Goal: Transaction & Acquisition: Purchase product/service

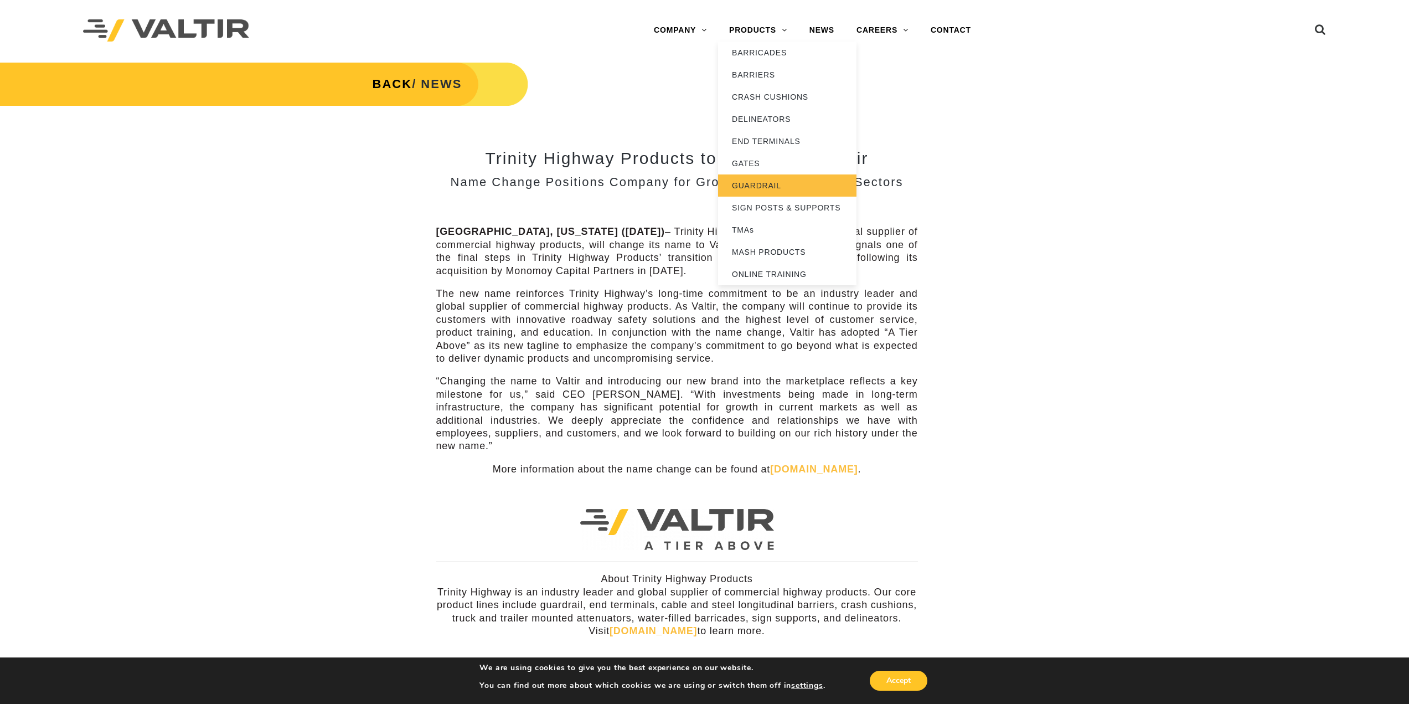
click at [761, 181] on link "GUARDRAIL" at bounding box center [787, 185] width 138 height 22
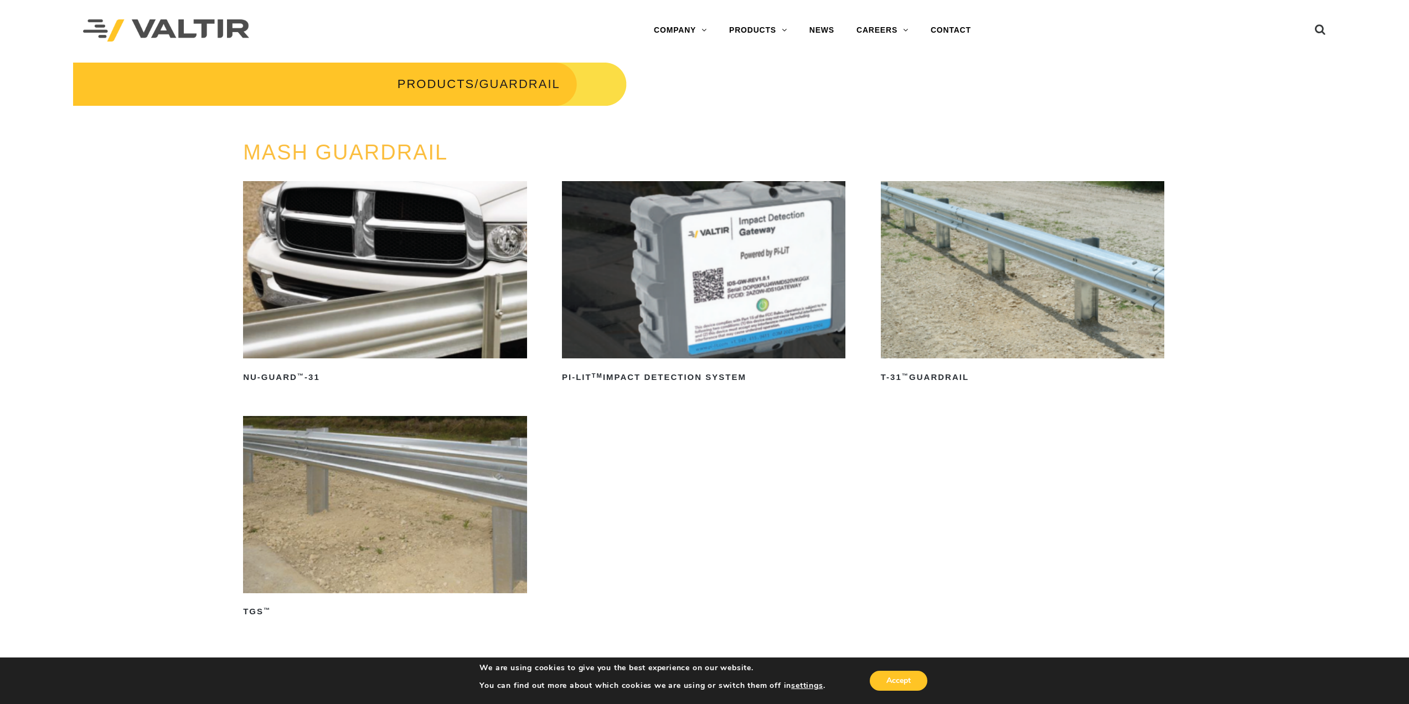
click at [994, 309] on img at bounding box center [1022, 269] width 283 height 177
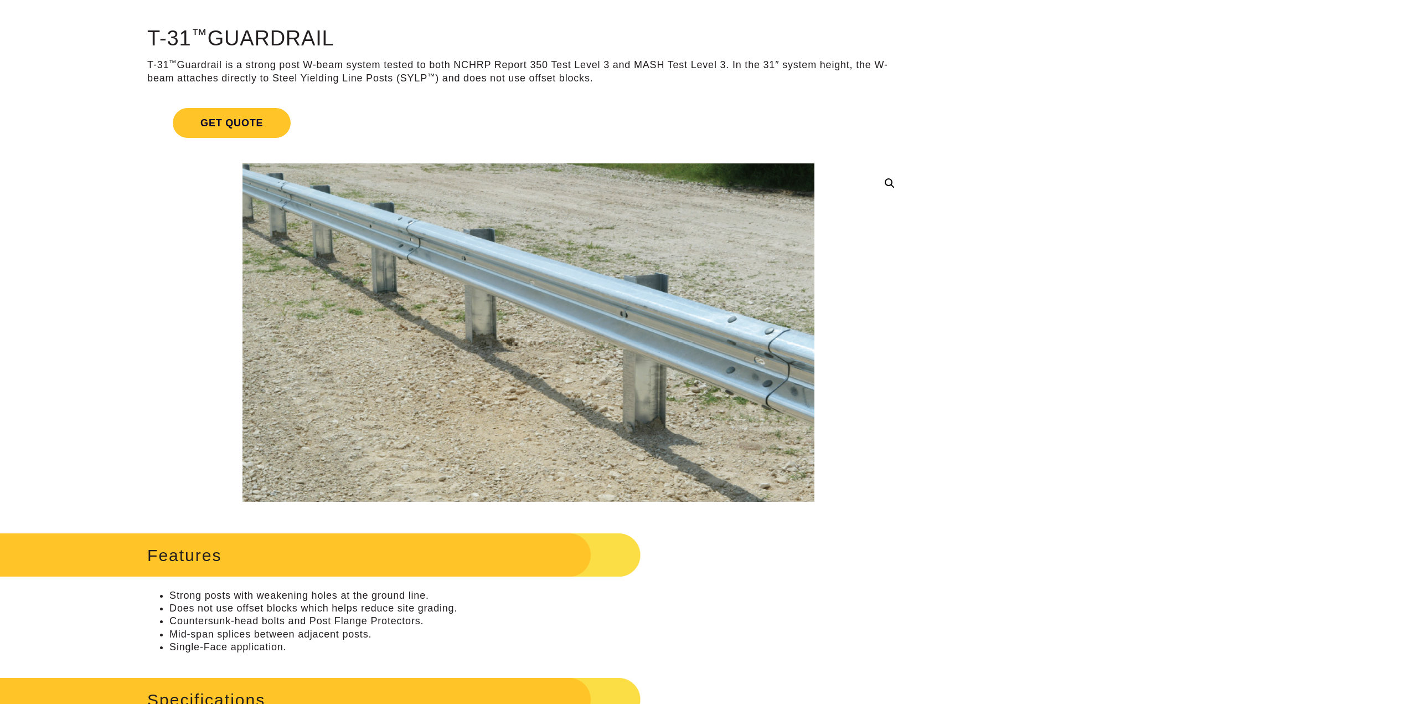
scroll to position [277, 0]
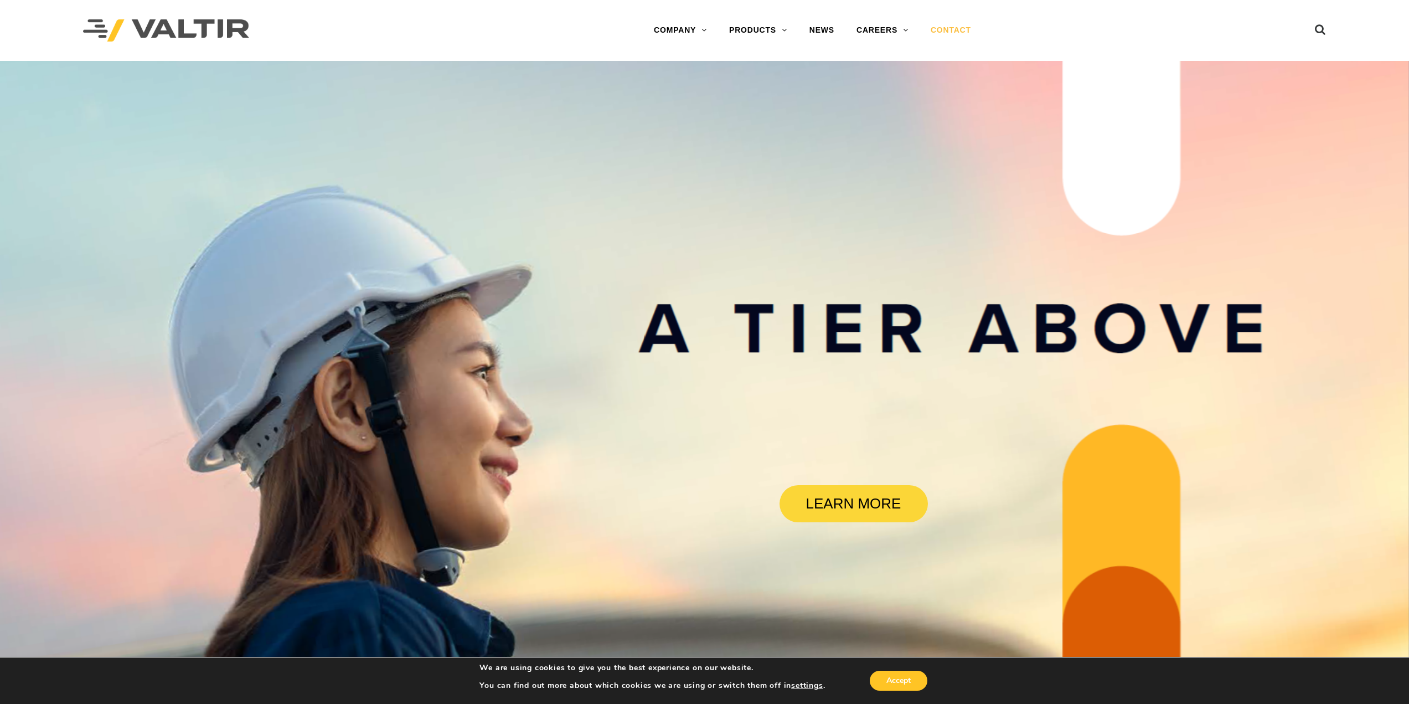
click at [959, 20] on link "CONTACT" at bounding box center [950, 30] width 63 height 22
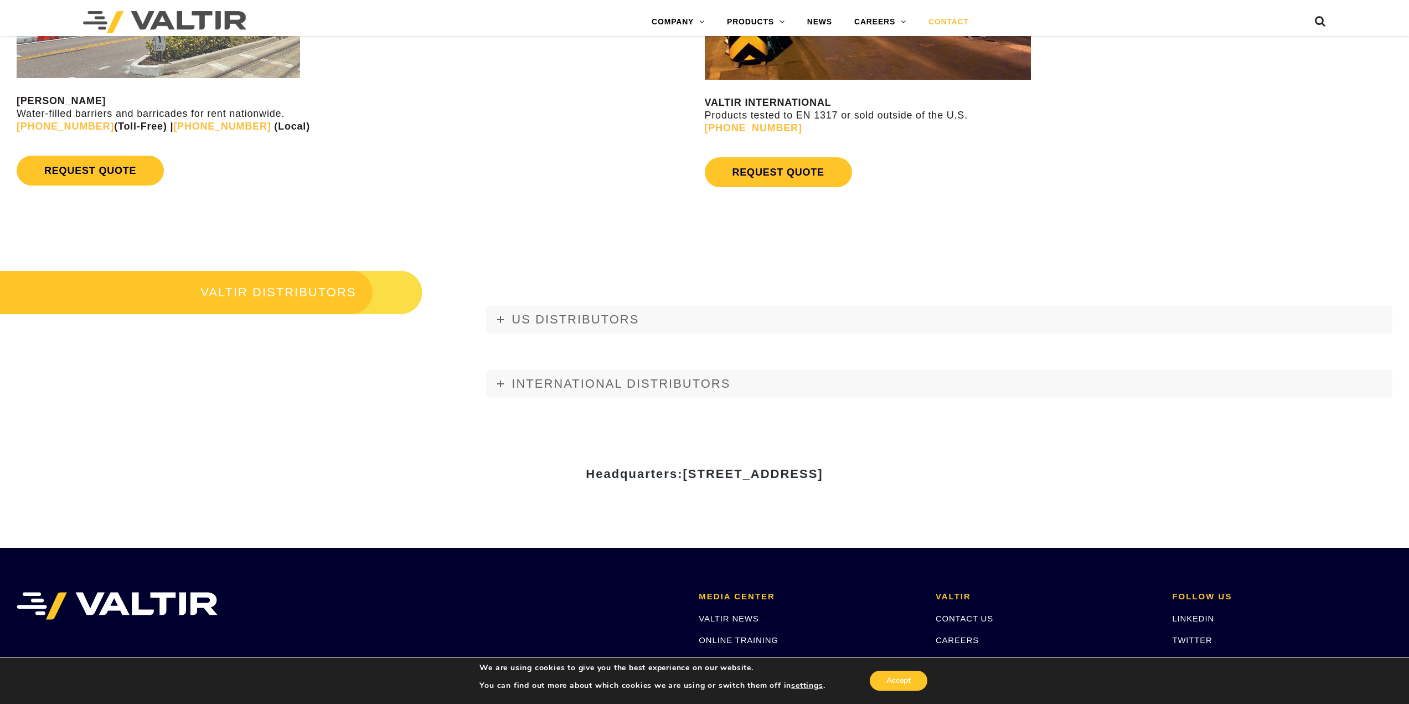
scroll to position [1384, 0]
